Goal: Find specific page/section: Find specific page/section

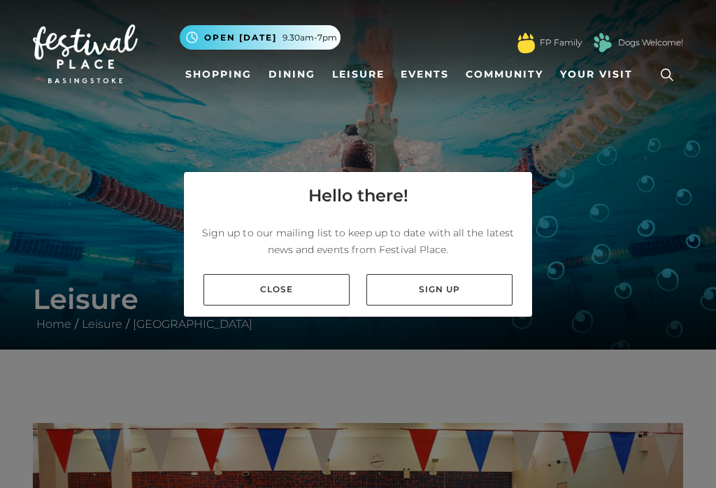
click at [302, 303] on link "Close" at bounding box center [276, 289] width 146 height 31
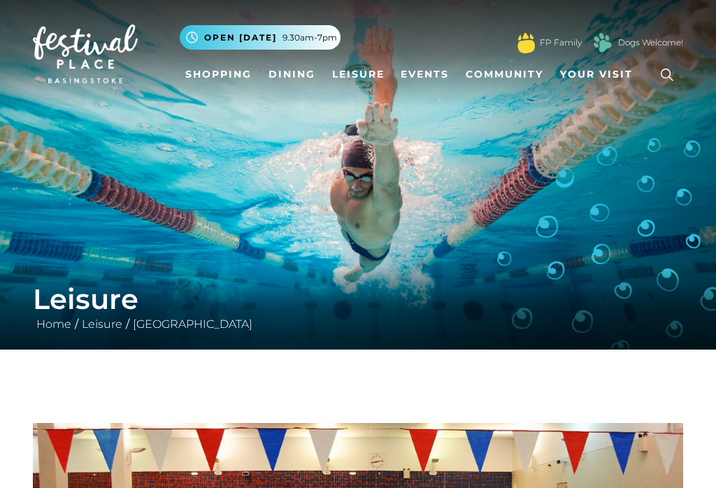
click at [360, 77] on link "Leisure" at bounding box center [359, 75] width 64 height 26
click at [663, 80] on icon at bounding box center [667, 74] width 21 height 21
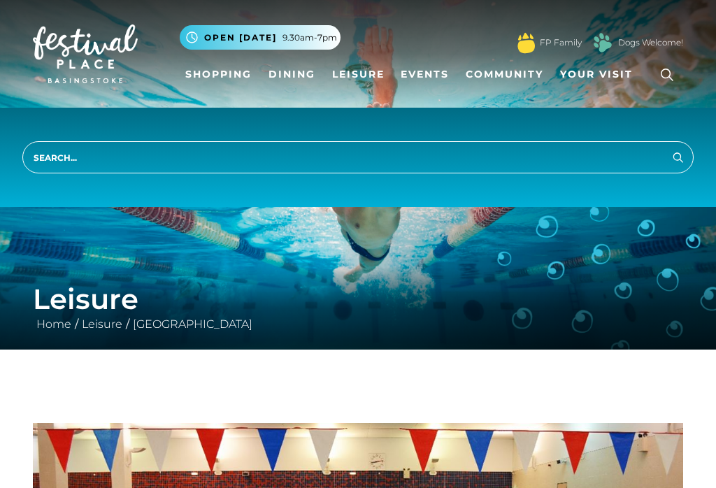
click at [111, 166] on input "search" at bounding box center [357, 157] width 671 height 32
click at [104, 160] on input "search" at bounding box center [357, 157] width 671 height 32
type input "Soft play"
click at [678, 157] on button "Search" at bounding box center [678, 156] width 17 height 17
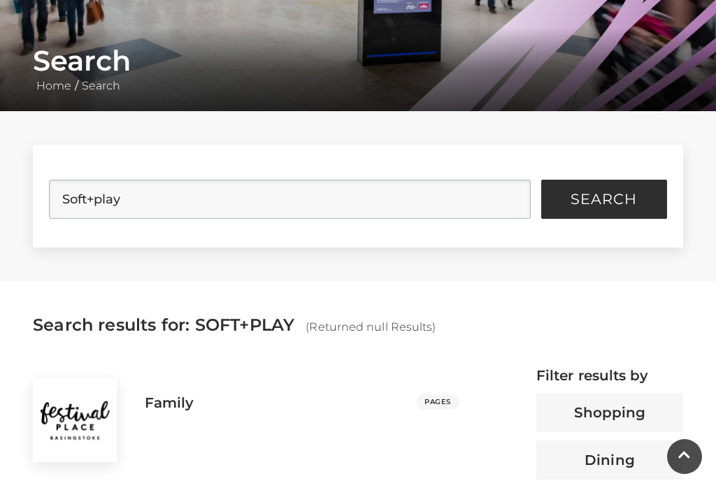
scroll to position [239, 0]
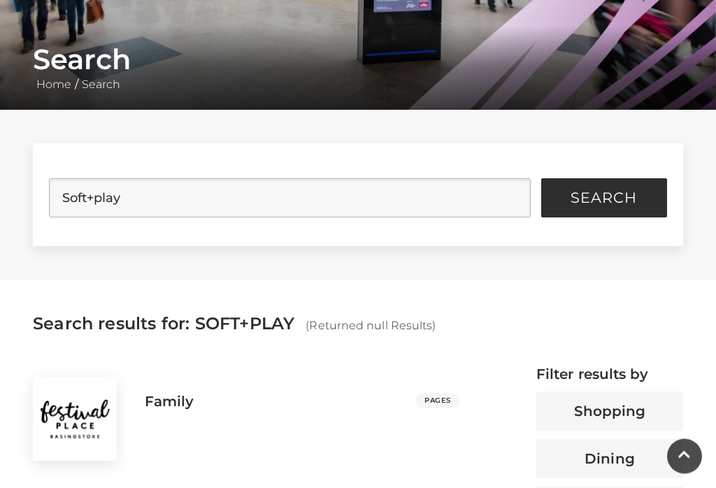
click at [613, 200] on span "Search" at bounding box center [604, 199] width 66 height 14
click at [608, 203] on span "Search" at bounding box center [604, 198] width 66 height 14
click at [613, 215] on button "Search" at bounding box center [604, 197] width 126 height 39
